Goal: Information Seeking & Learning: Learn about a topic

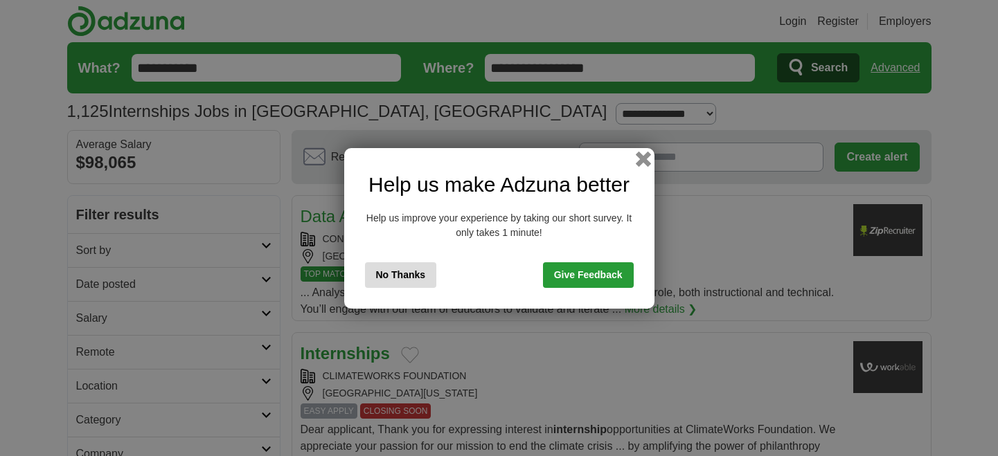
click at [642, 159] on button "button" at bounding box center [642, 158] width 15 height 15
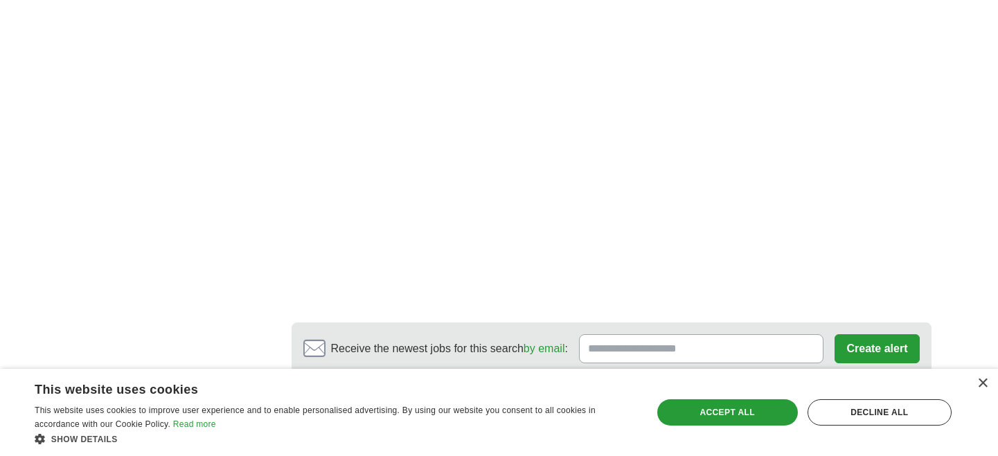
scroll to position [2562, 0]
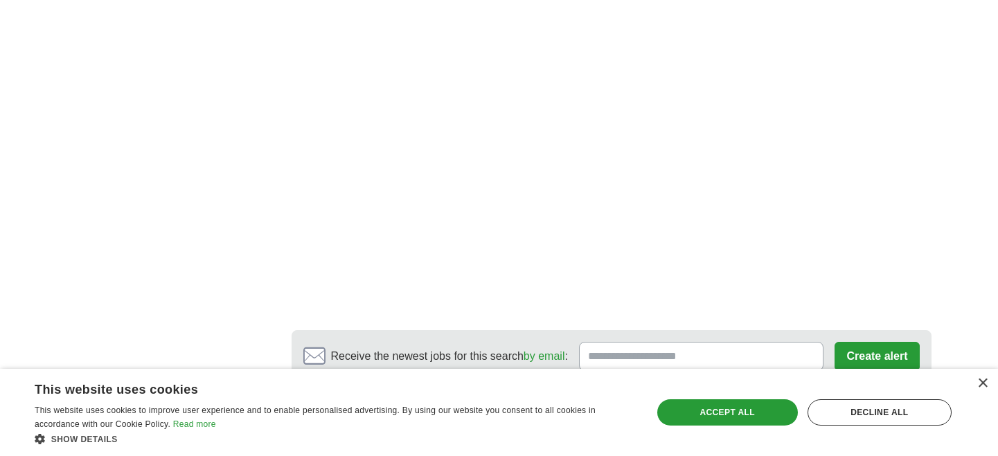
click at [503, 414] on link "2" at bounding box center [502, 428] width 24 height 29
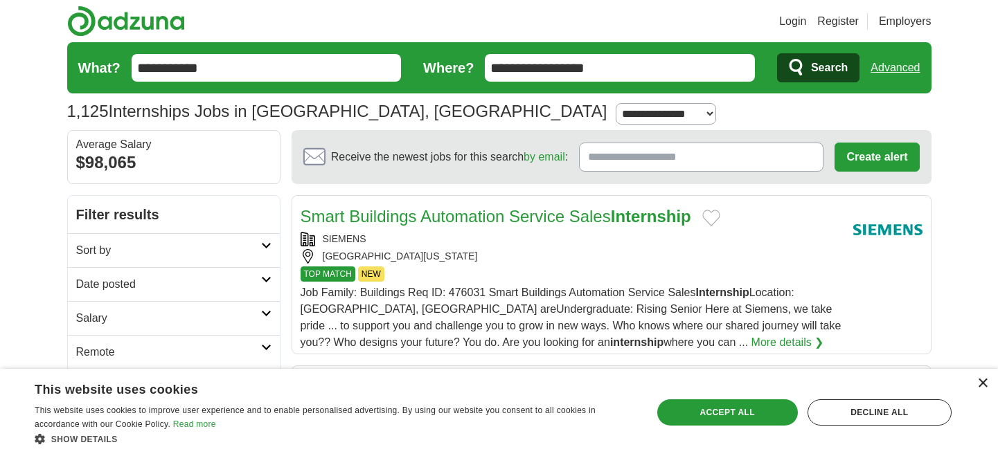
click at [980, 385] on div "×" at bounding box center [982, 384] width 10 height 10
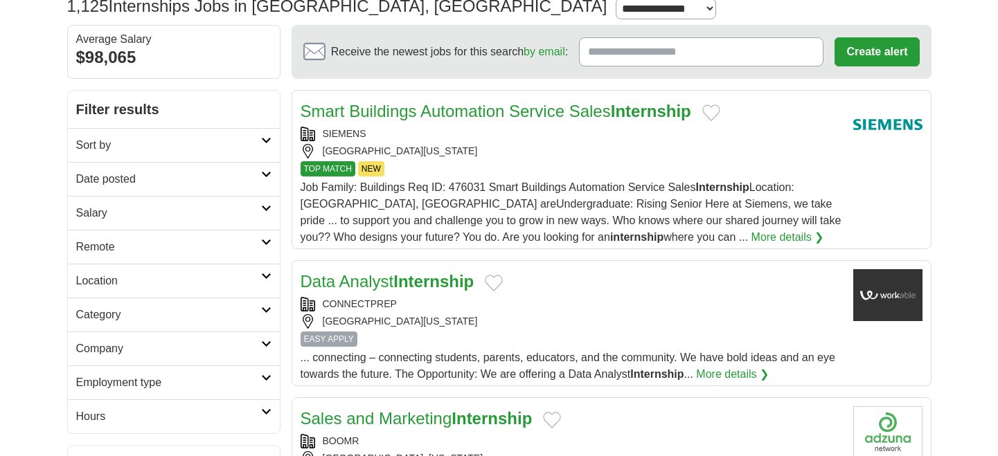
scroll to position [121, 0]
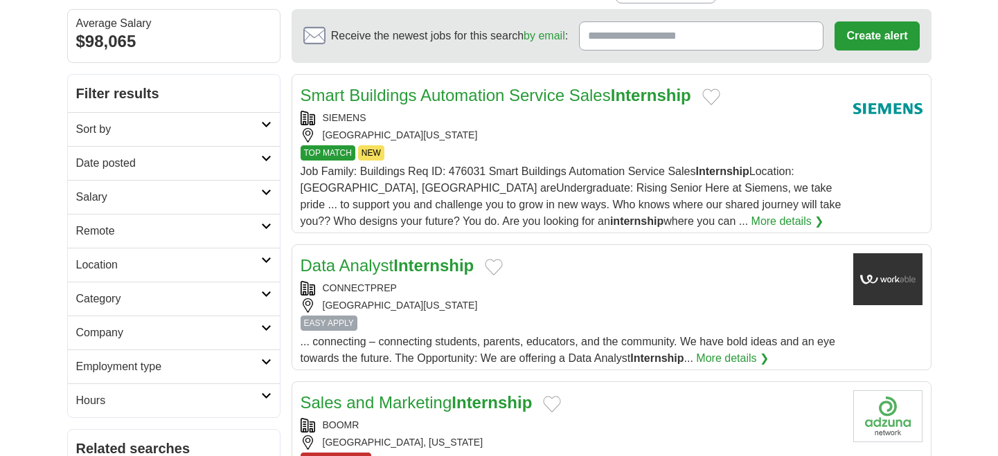
click at [480, 95] on link "Smart Buildings Automation Service Sales Internship" at bounding box center [496, 95] width 391 height 19
